Goal: Task Accomplishment & Management: Manage account settings

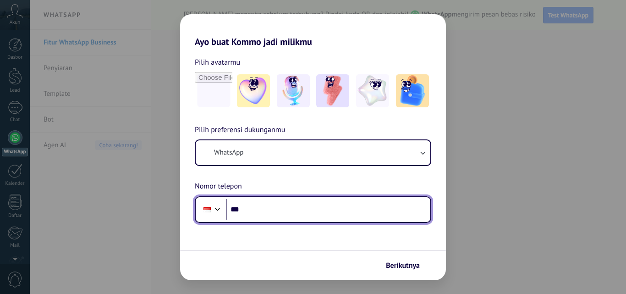
click at [256, 210] on input "***" at bounding box center [328, 209] width 204 height 21
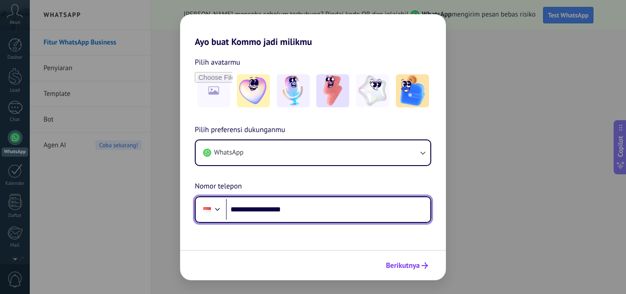
type input "**********"
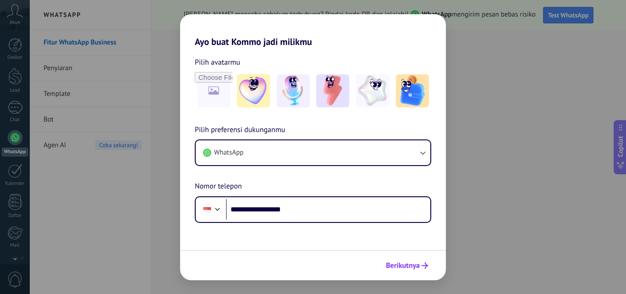
click at [409, 266] on span "Berikutnya" at bounding box center [403, 265] width 34 height 6
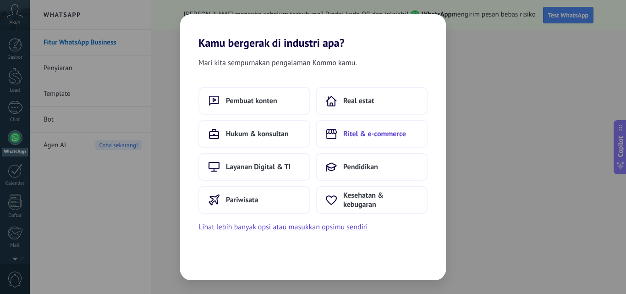
click at [357, 133] on span "Ritel & e-commerce" at bounding box center [374, 133] width 63 height 9
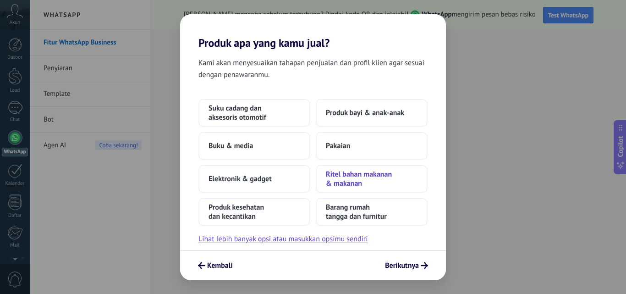
click at [356, 175] on span "Ritel bahan makanan & makanan" at bounding box center [372, 179] width 92 height 18
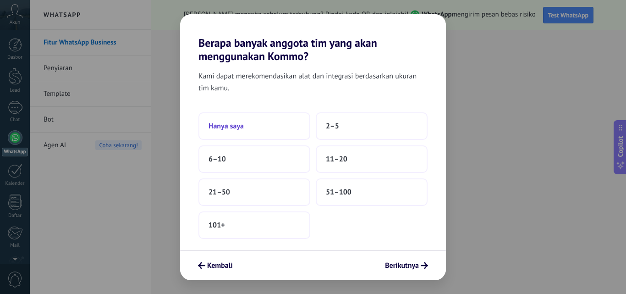
click at [233, 129] on span "Hanya saya" at bounding box center [225, 125] width 35 height 9
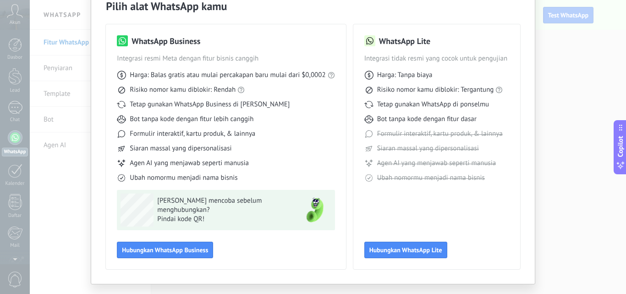
scroll to position [66, 0]
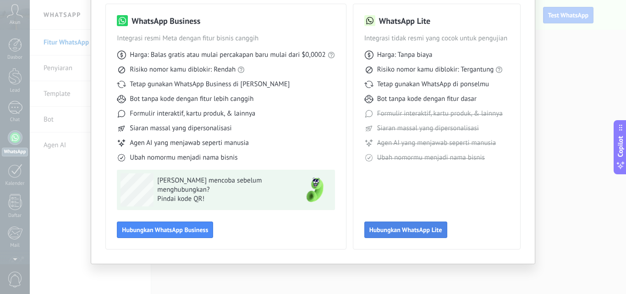
click at [415, 229] on span "Hubungkan WhatsApp Lite" at bounding box center [405, 229] width 73 height 6
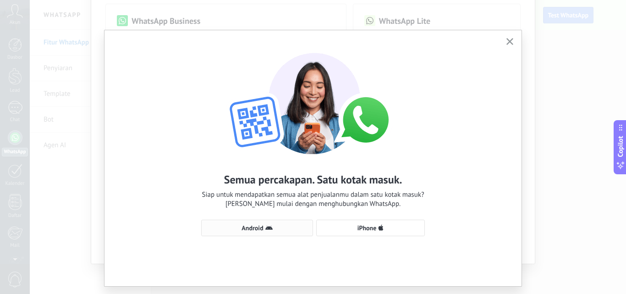
click at [246, 229] on span "Android" at bounding box center [252, 227] width 22 height 6
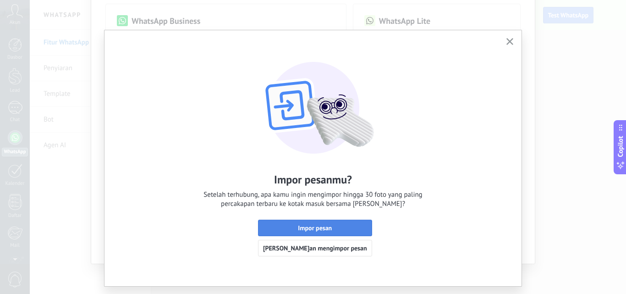
click at [314, 226] on span "Impor pesan" at bounding box center [315, 227] width 34 height 6
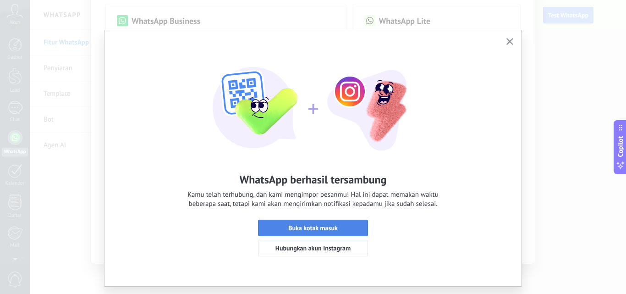
click at [323, 227] on span "Buka kotak masuk" at bounding box center [312, 227] width 49 height 6
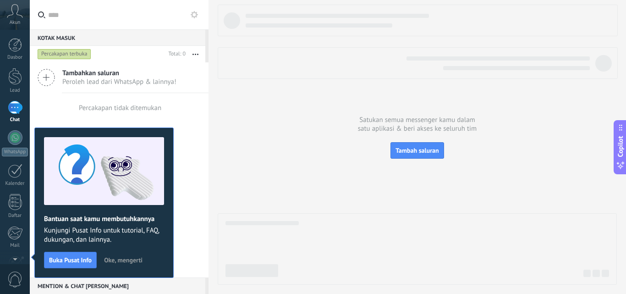
click at [193, 14] on use at bounding box center [194, 14] width 7 height 7
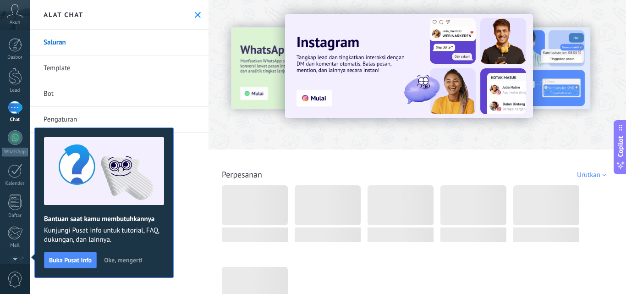
click at [56, 118] on link "Pengaturan" at bounding box center [119, 120] width 179 height 26
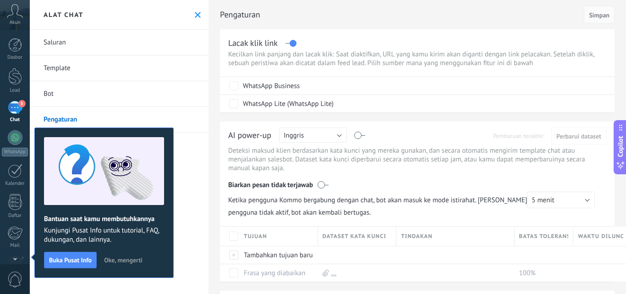
click at [16, 106] on div "5" at bounding box center [15, 107] width 15 height 13
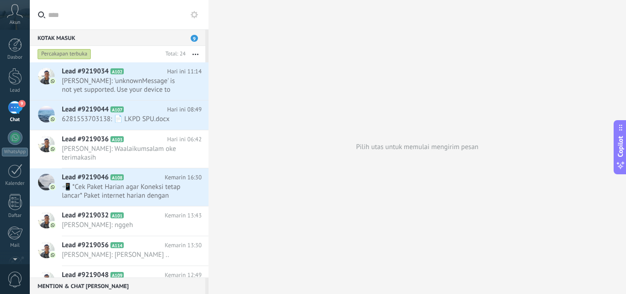
click at [195, 53] on button "button" at bounding box center [196, 54] width 20 height 16
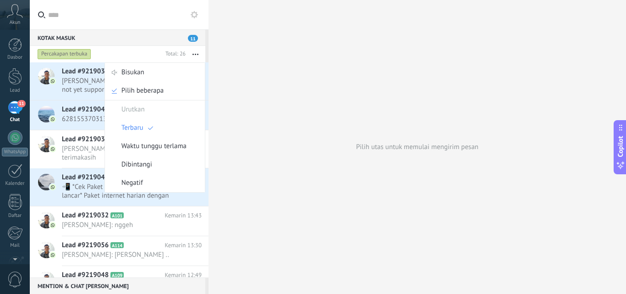
click at [194, 14] on icon at bounding box center [194, 14] width 7 height 7
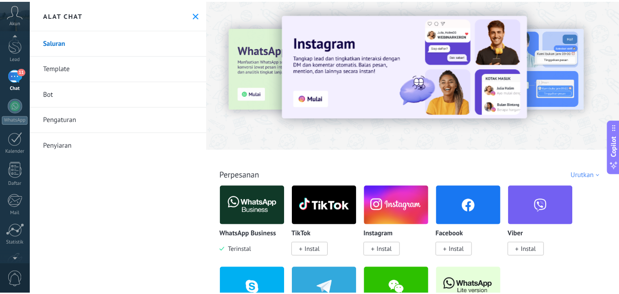
scroll to position [88, 0]
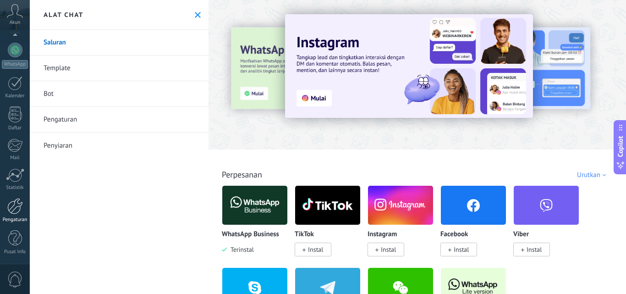
click at [17, 207] on div at bounding box center [15, 206] width 16 height 16
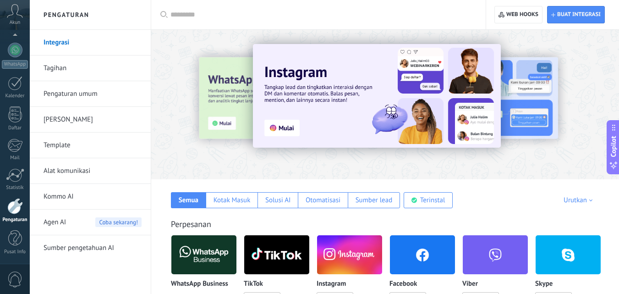
click at [63, 118] on link "[PERSON_NAME]" at bounding box center [93, 120] width 98 height 26
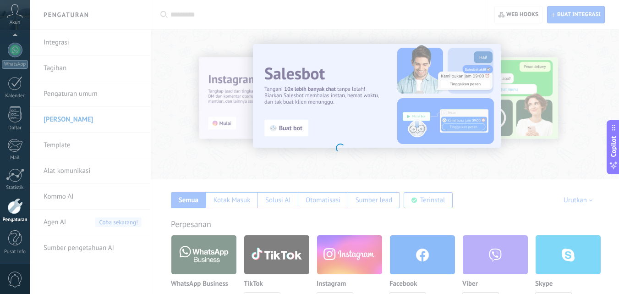
click at [72, 93] on body ".abccls-1,.abccls-2{fill-rule:evenodd}.abccls-2{fill:#fff} .abfcls-1{fill:none}…" at bounding box center [309, 147] width 619 height 294
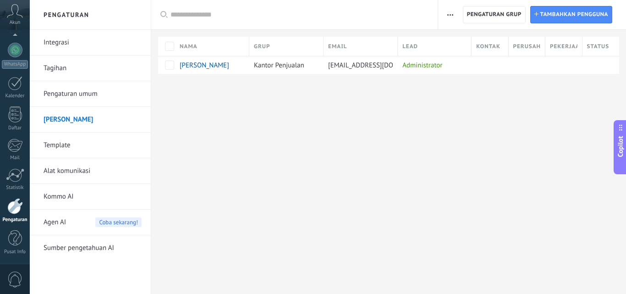
click at [74, 96] on link "Pengaturan umum" at bounding box center [93, 94] width 98 height 26
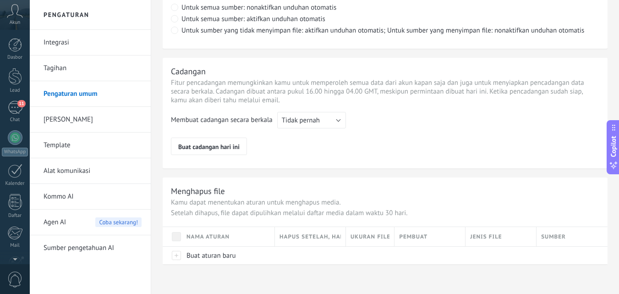
click at [14, 18] on div "Akun" at bounding box center [15, 15] width 30 height 30
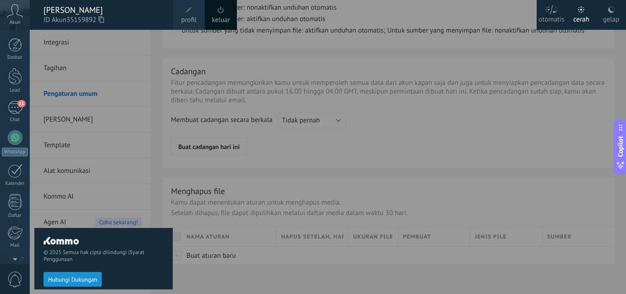
click at [223, 12] on span at bounding box center [221, 9] width 6 height 7
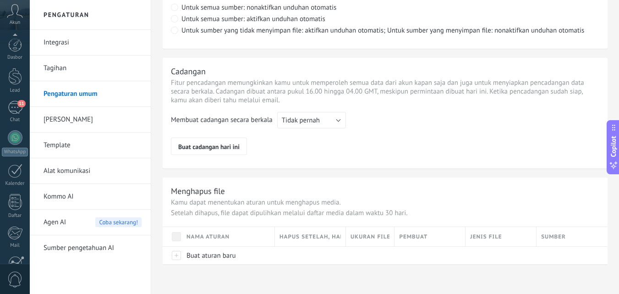
scroll to position [88, 0]
